Goal: Task Accomplishment & Management: Manage account settings

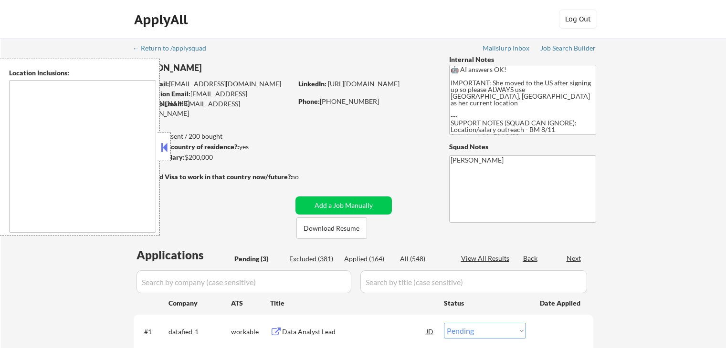
select select ""pending""
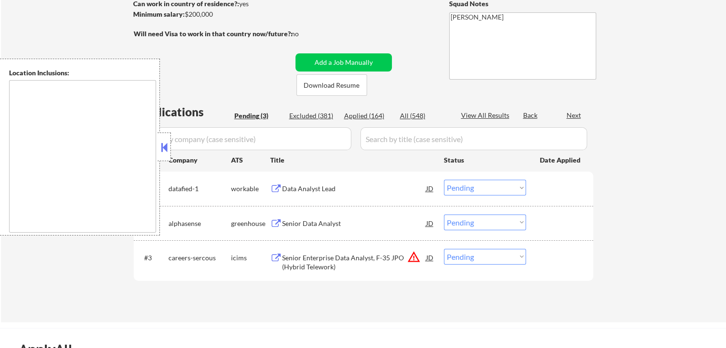
type textarea "[GEOGRAPHIC_DATA], [GEOGRAPHIC_DATA] [GEOGRAPHIC_DATA], [GEOGRAPHIC_DATA] [GEOG…"
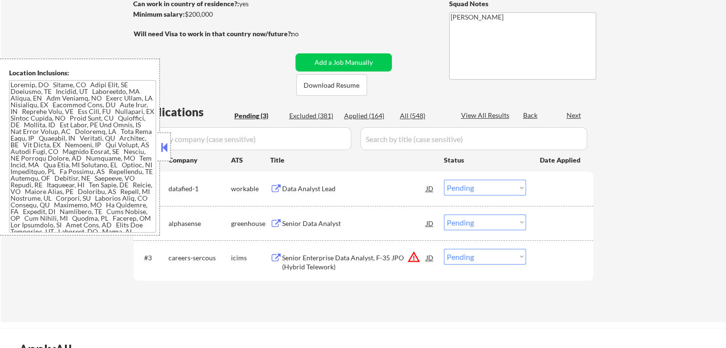
scroll to position [191, 0]
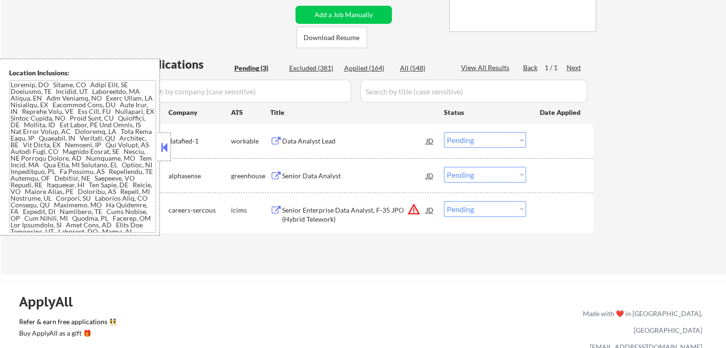
click at [414, 212] on button "warning_amber" at bounding box center [413, 209] width 13 height 13
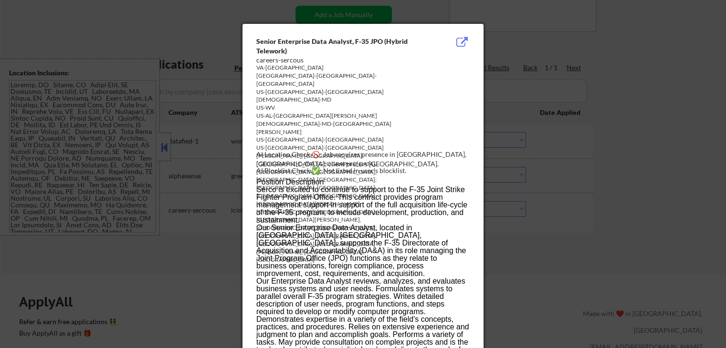
click at [608, 166] on div at bounding box center [363, 174] width 726 height 348
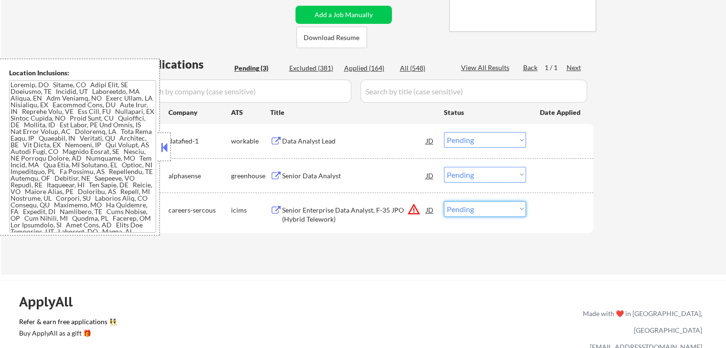
click at [485, 211] on select "Choose an option... Pending Applied Excluded (Questions) Excluded (Expired) Exc…" at bounding box center [485, 209] width 82 height 16
select select ""excluded__location_""
click at [444, 201] on select "Choose an option... Pending Applied Excluded (Questions) Excluded (Expired) Exc…" at bounding box center [485, 209] width 82 height 16
click at [289, 260] on div "← Return to /applysquad Mailslurp Inbox Job Search Builder [GEOGRAPHIC_DATA][PE…" at bounding box center [364, 57] width 476 height 420
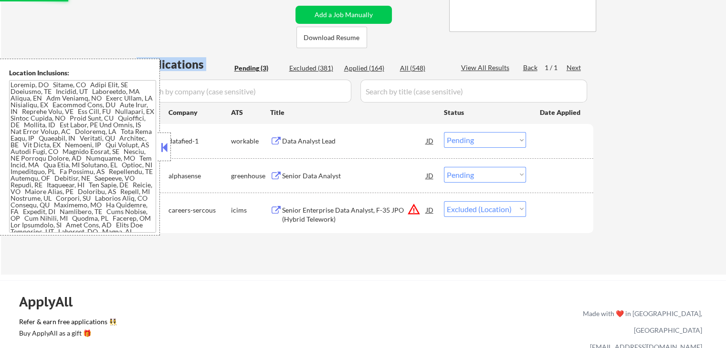
click at [289, 260] on div "← Return to /applysquad Mailslurp Inbox Job Search Builder [GEOGRAPHIC_DATA][PE…" at bounding box center [364, 57] width 476 height 420
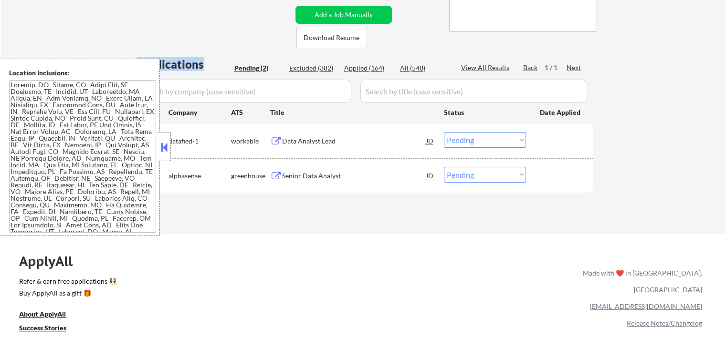
click at [273, 139] on button at bounding box center [276, 141] width 12 height 9
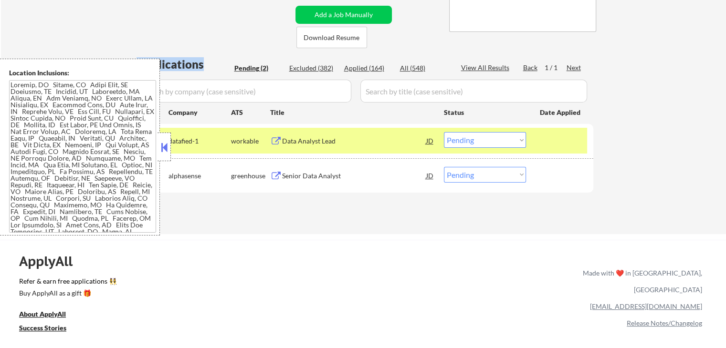
click at [272, 173] on button at bounding box center [276, 176] width 12 height 9
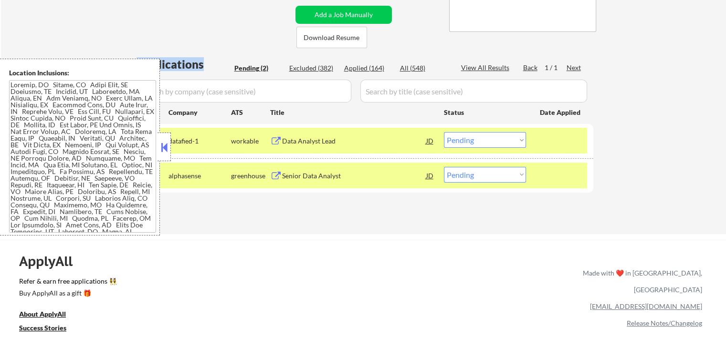
click at [491, 174] on select "Choose an option... Pending Applied Excluded (Questions) Excluded (Expired) Exc…" at bounding box center [485, 175] width 82 height 16
select select ""excluded__salary_""
click at [444, 167] on select "Choose an option... Pending Applied Excluded (Questions) Excluded (Expired) Exc…" at bounding box center [485, 175] width 82 height 16
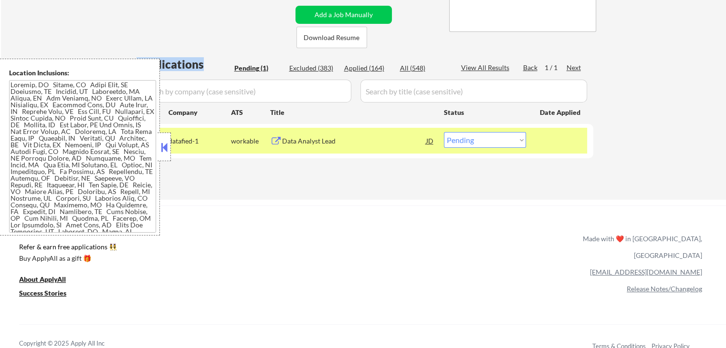
click at [461, 142] on select "Choose an option... Pending Applied Excluded (Questions) Excluded (Expired) Exc…" at bounding box center [485, 140] width 82 height 16
select select ""applied""
click at [444, 132] on select "Choose an option... Pending Applied Excluded (Questions) Excluded (Expired) Exc…" at bounding box center [485, 140] width 82 height 16
